Goal: Task Accomplishment & Management: Use online tool/utility

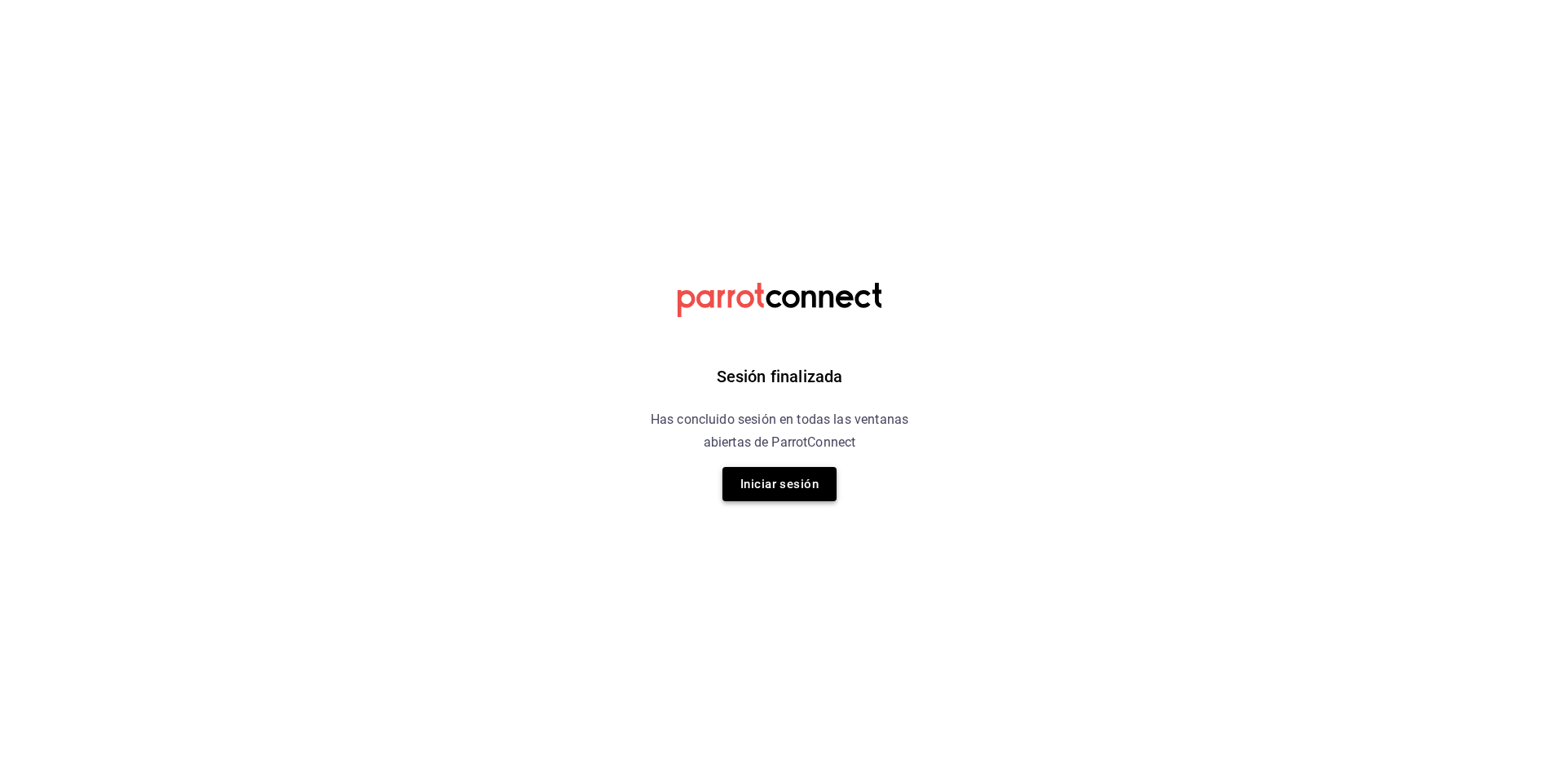
click at [773, 481] on button "Iniciar sesión" at bounding box center [780, 483] width 114 height 34
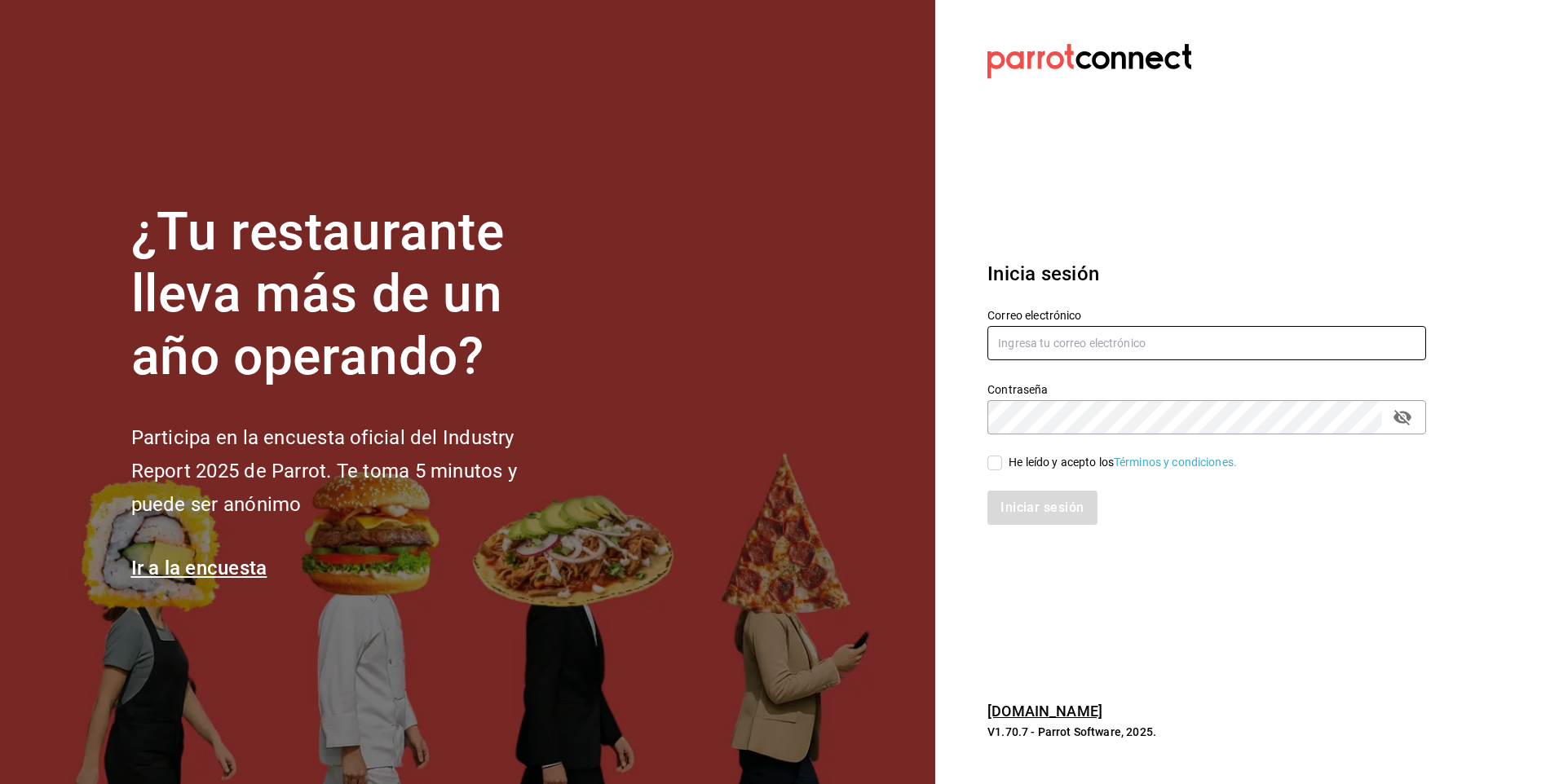
click at [1007, 343] on input "text" at bounding box center [1206, 343] width 439 height 34
type input "aquintero@altezza.com.mx"
click at [996, 468] on input "He leído y acepto los Términos y condiciones." at bounding box center [994, 462] width 15 height 15
checkbox input "true"
click at [1032, 516] on button "Iniciar sesión" at bounding box center [1043, 507] width 111 height 34
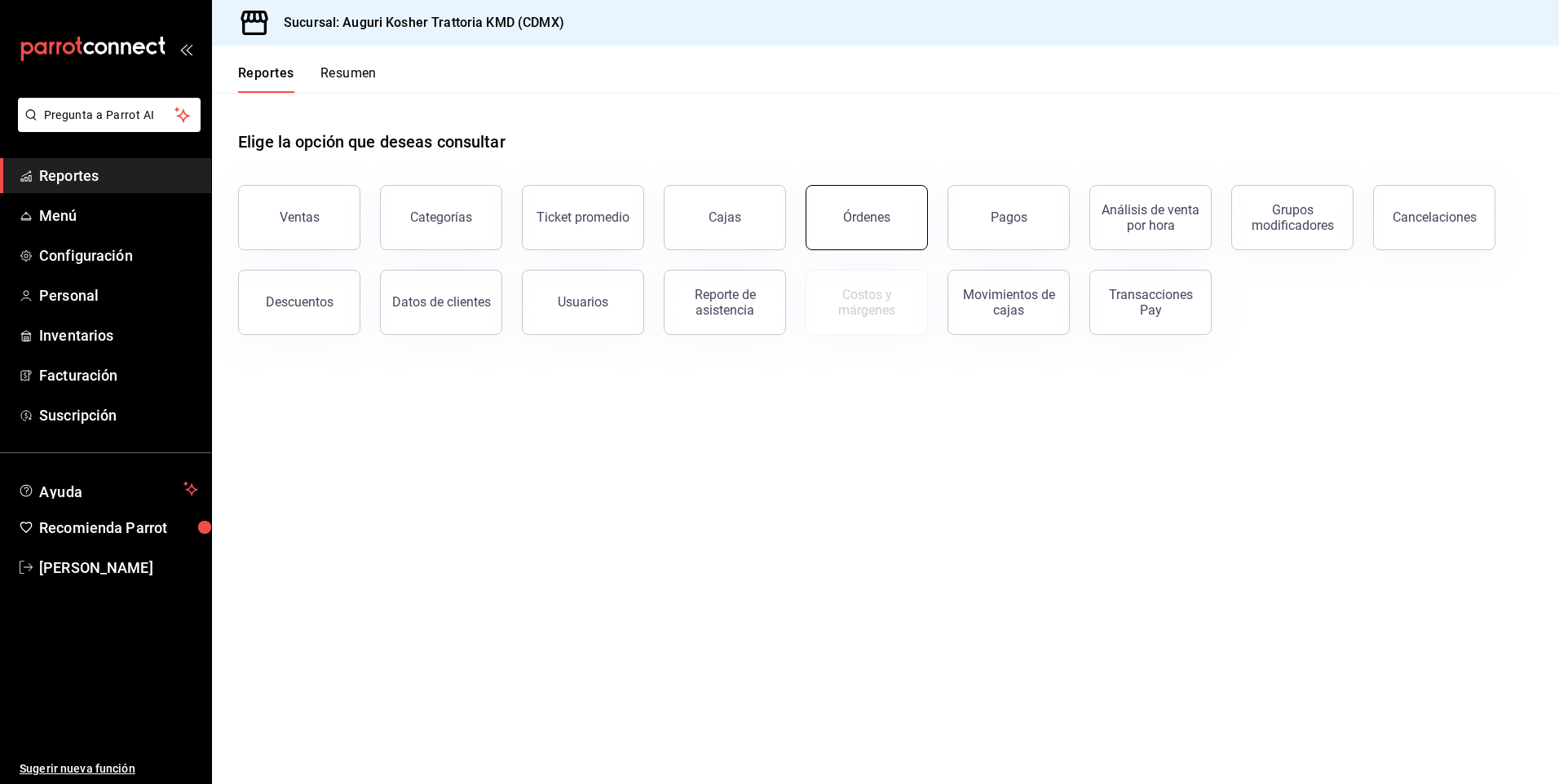
click at [863, 220] on div "Órdenes" at bounding box center [867, 217] width 47 height 16
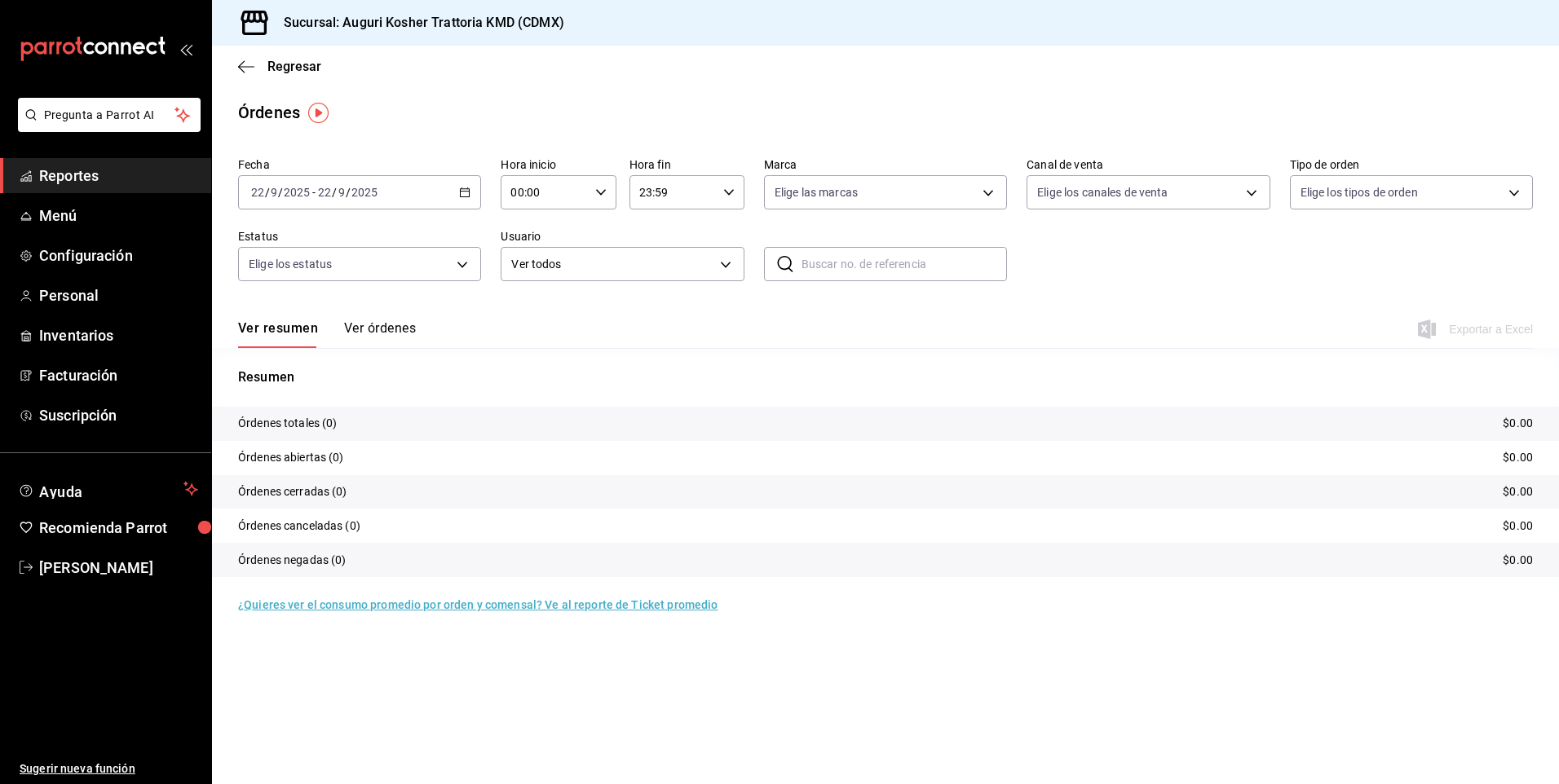
click at [332, 185] on div "[DATE] [DATE] - [DATE] [DATE]" at bounding box center [360, 192] width 243 height 34
click at [303, 420] on span "Rango de fechas" at bounding box center [316, 425] width 127 height 17
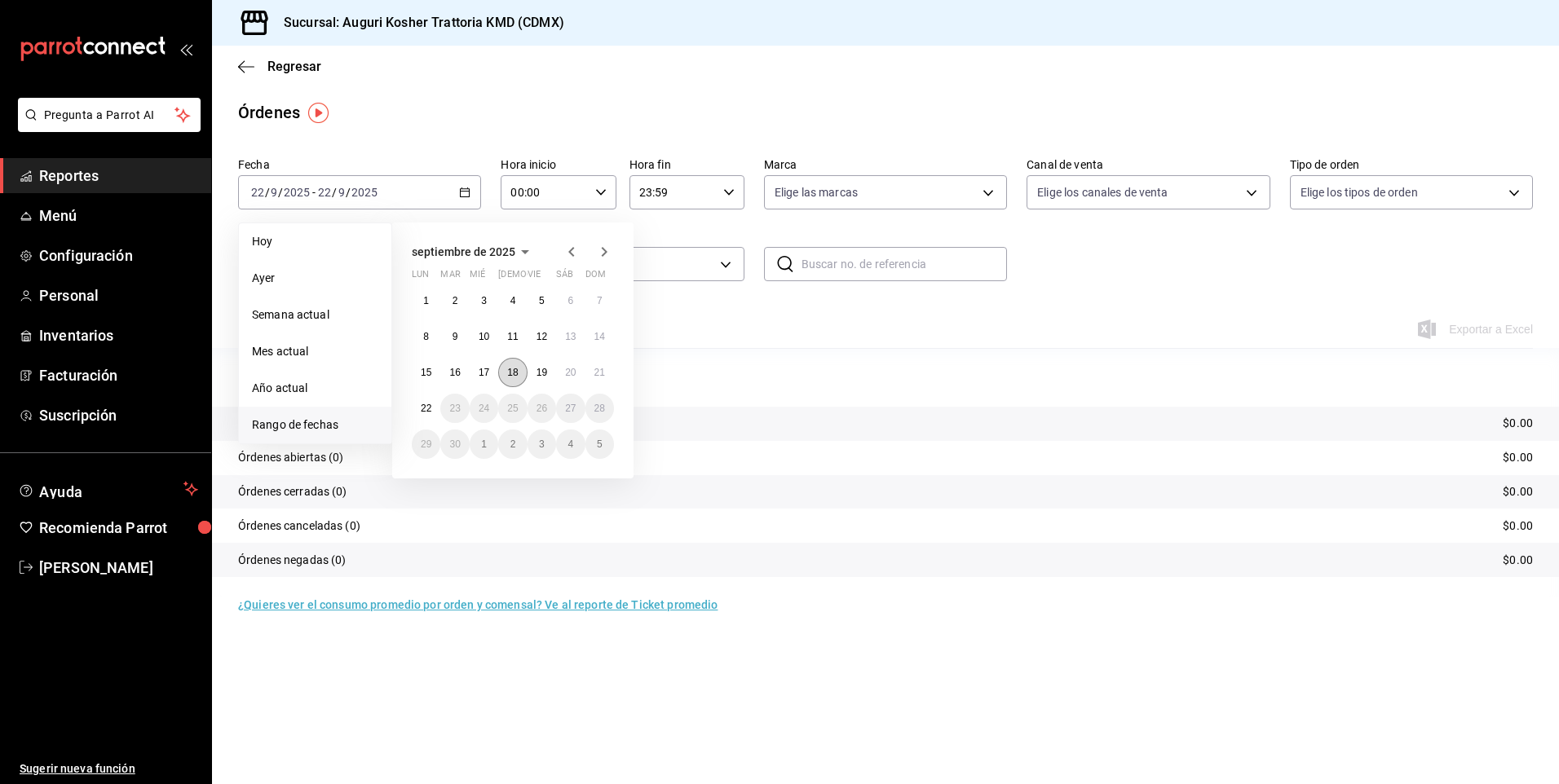
click at [514, 370] on abbr "18" at bounding box center [513, 372] width 11 height 11
click at [419, 408] on button "22" at bounding box center [426, 408] width 28 height 29
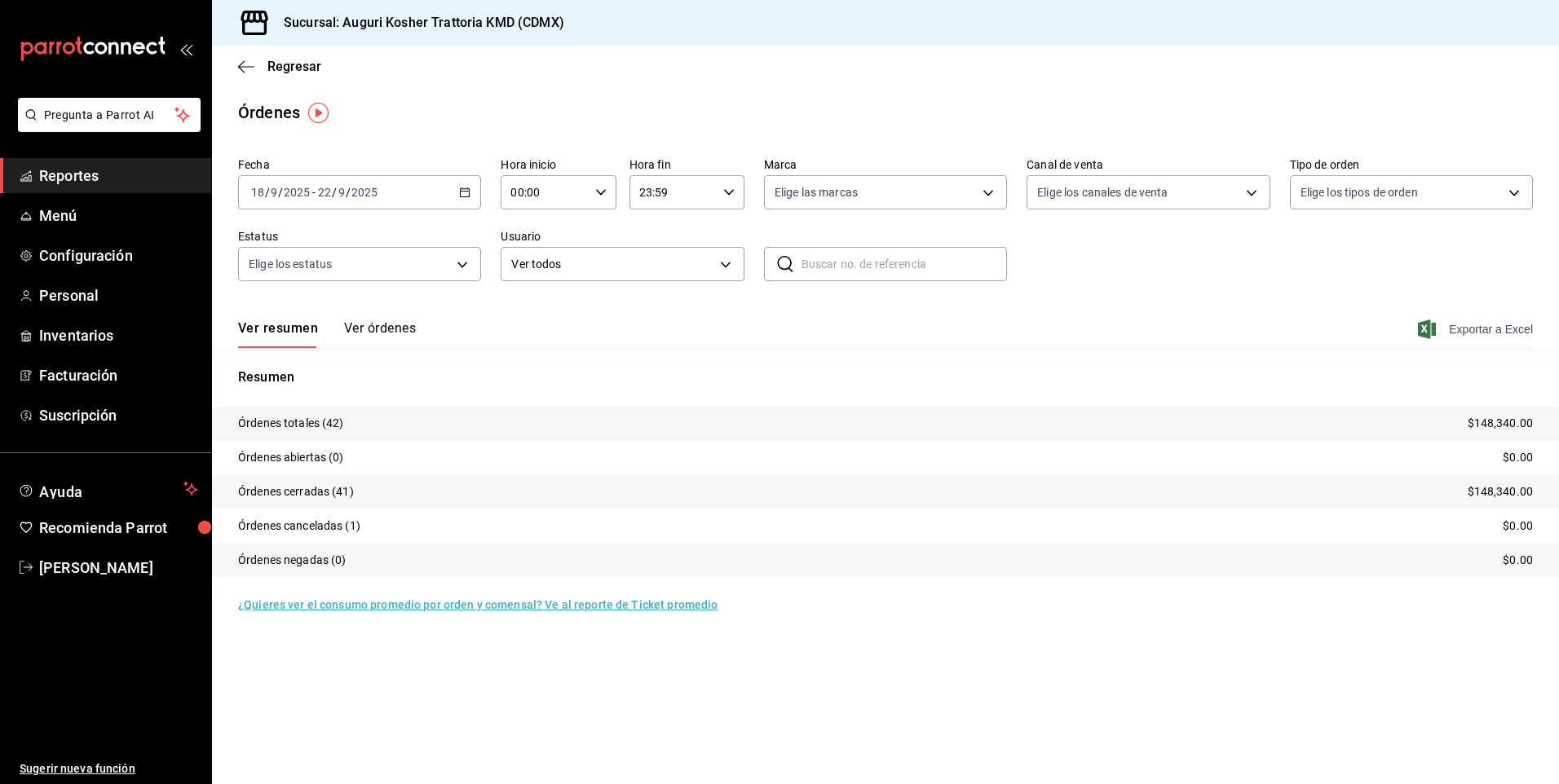
click at [1493, 330] on span "Exportar a Excel" at bounding box center [1477, 330] width 112 height 19
click at [245, 76] on div "Regresar" at bounding box center [885, 66] width 1347 height 41
click at [243, 62] on icon "button" at bounding box center [241, 67] width 6 height 12
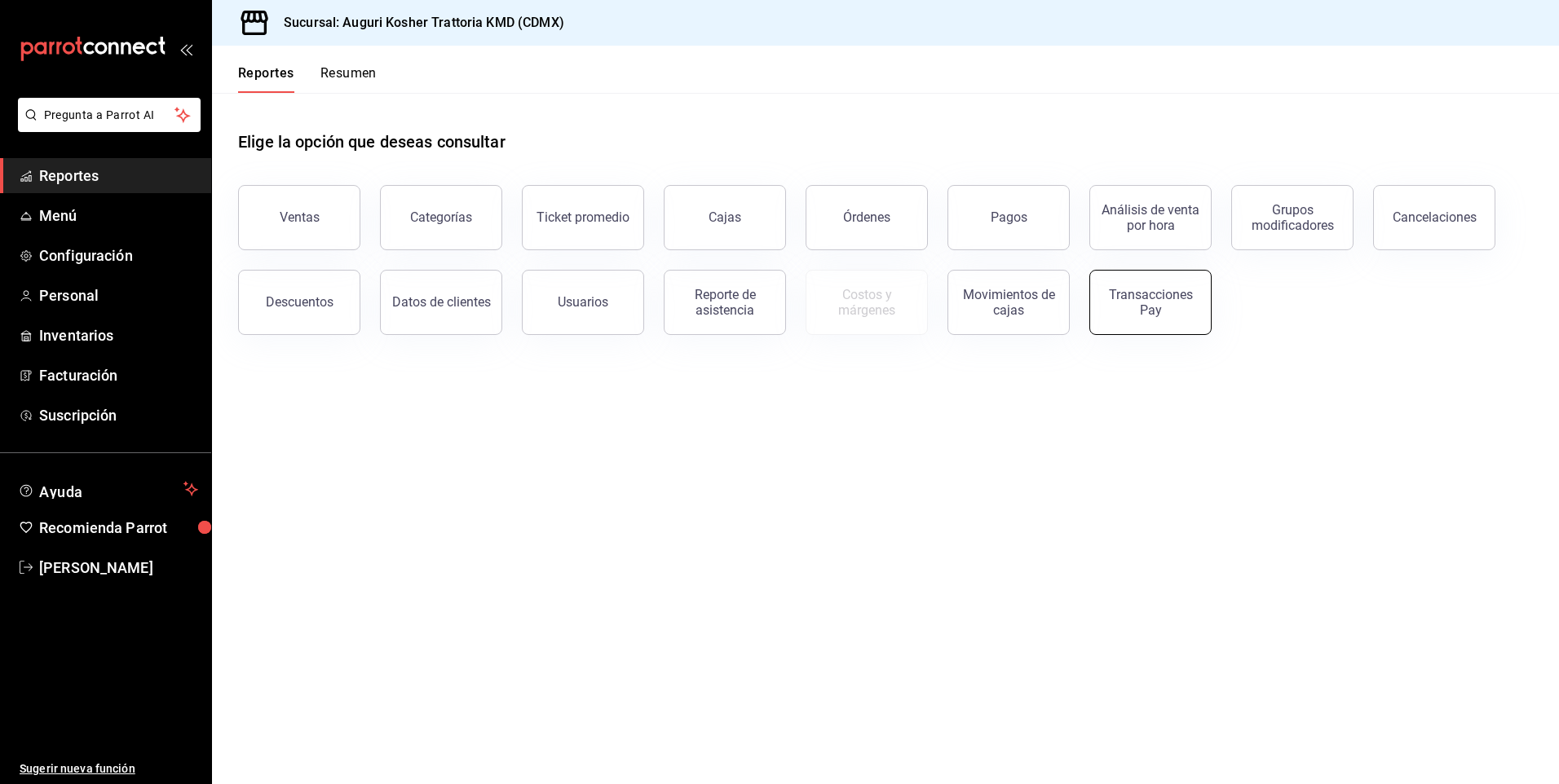
click at [1167, 301] on div "Transacciones Pay" at bounding box center [1150, 301] width 101 height 31
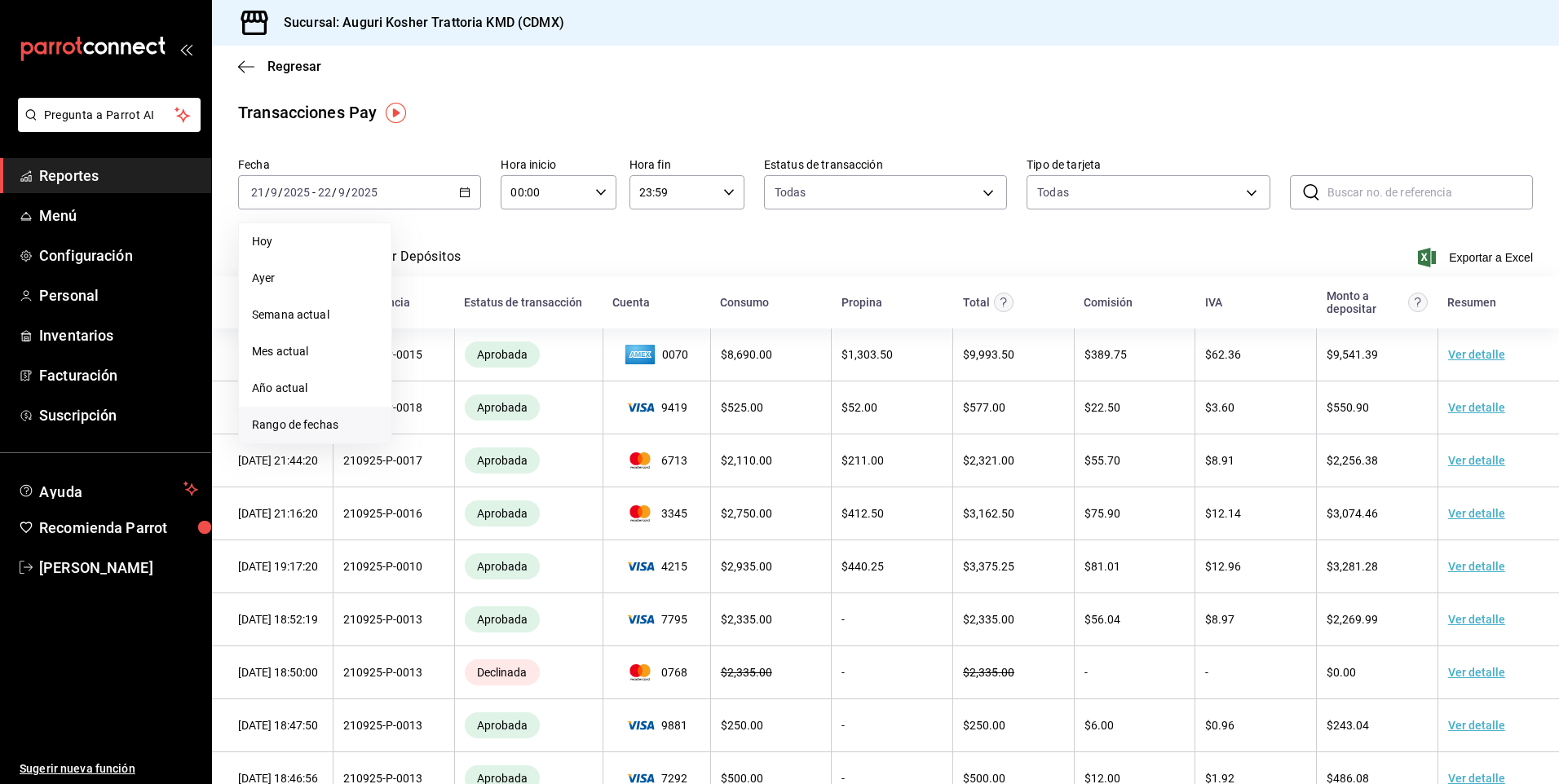
click at [292, 429] on span "Rango de fechas" at bounding box center [316, 425] width 127 height 17
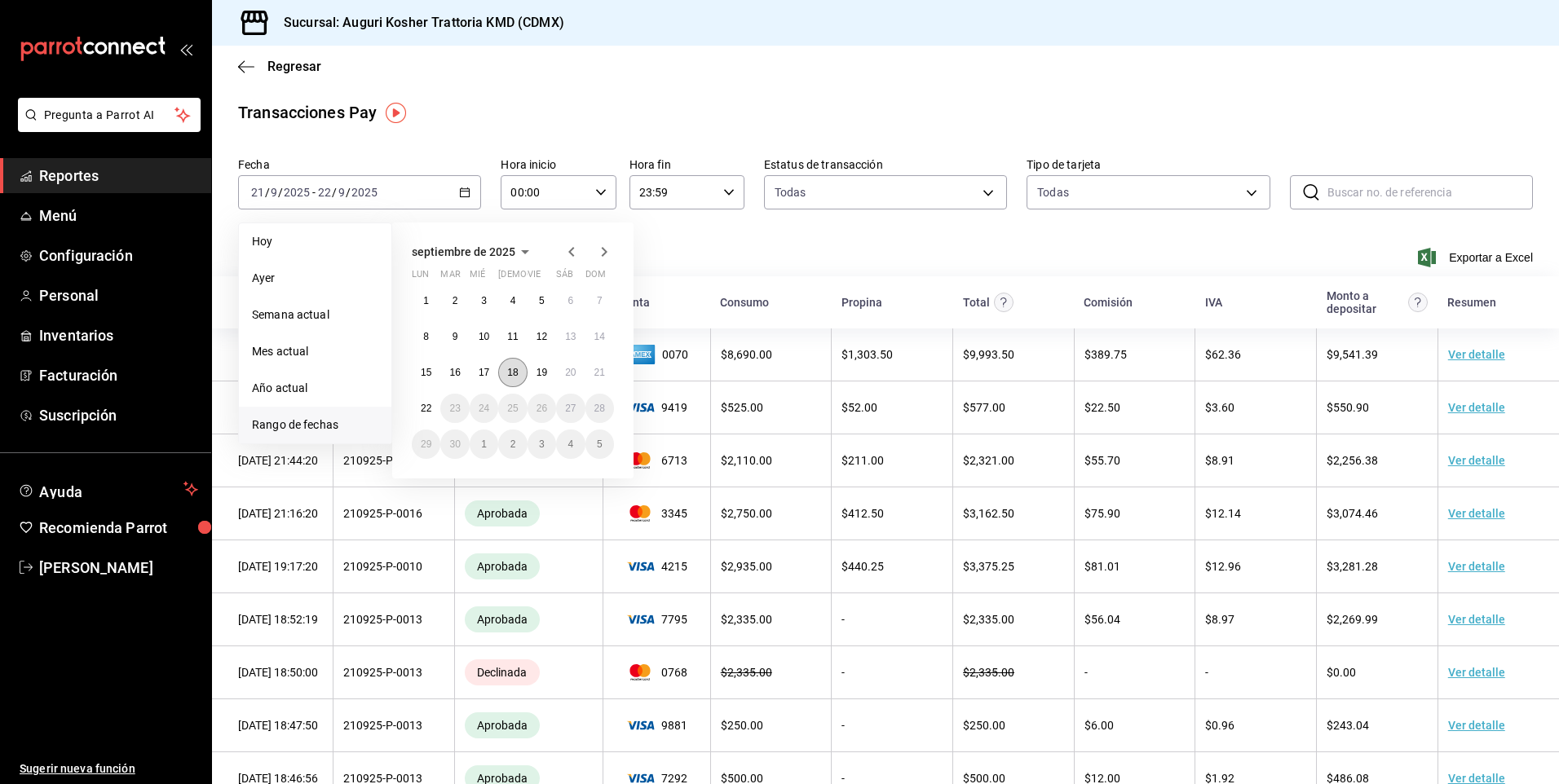
click at [520, 373] on button "18" at bounding box center [513, 372] width 28 height 29
click at [418, 405] on button "22" at bounding box center [426, 408] width 28 height 29
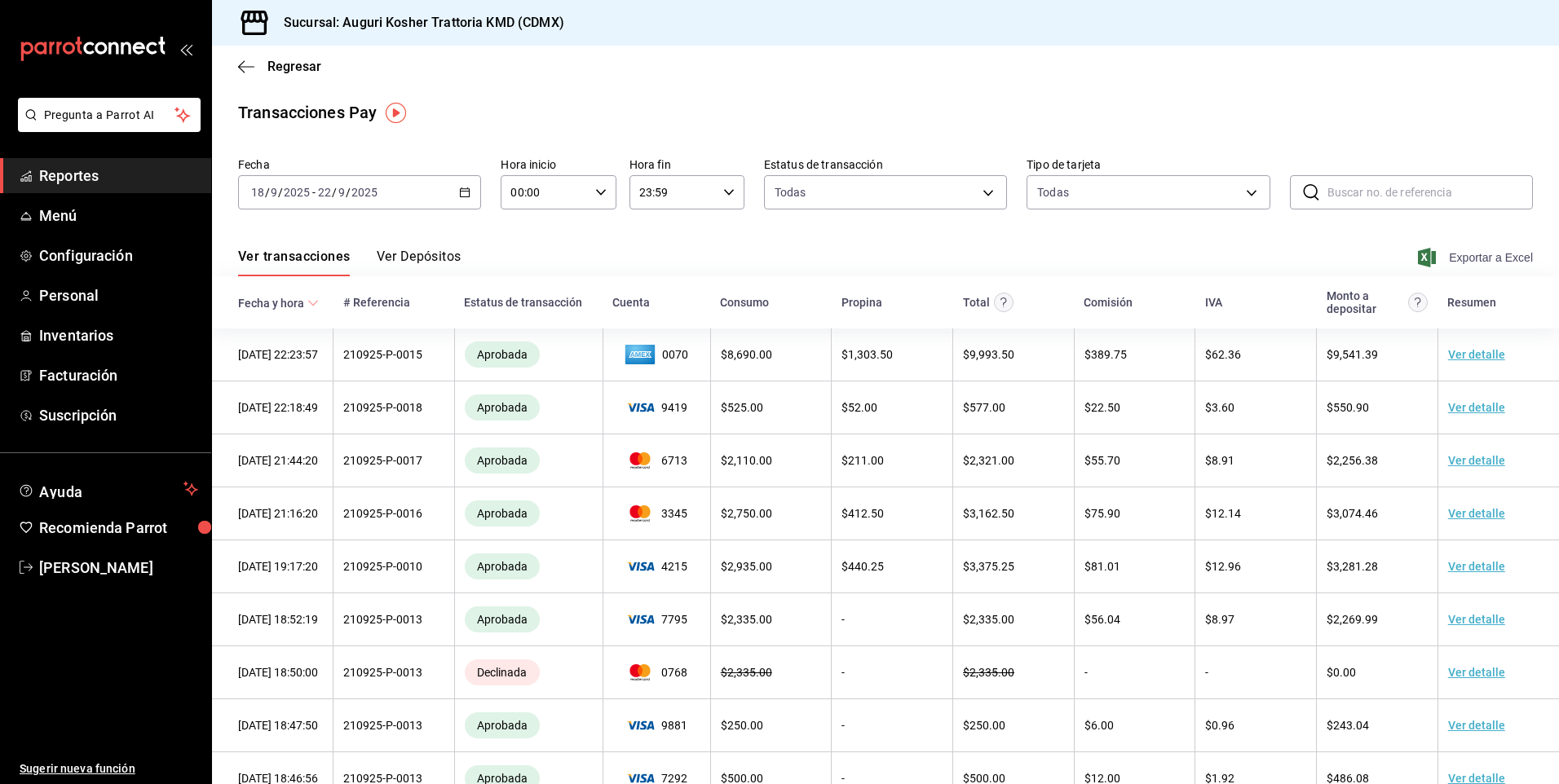
click at [1484, 254] on span "Exportar a Excel" at bounding box center [1477, 258] width 112 height 19
